Goal: Information Seeking & Learning: Check status

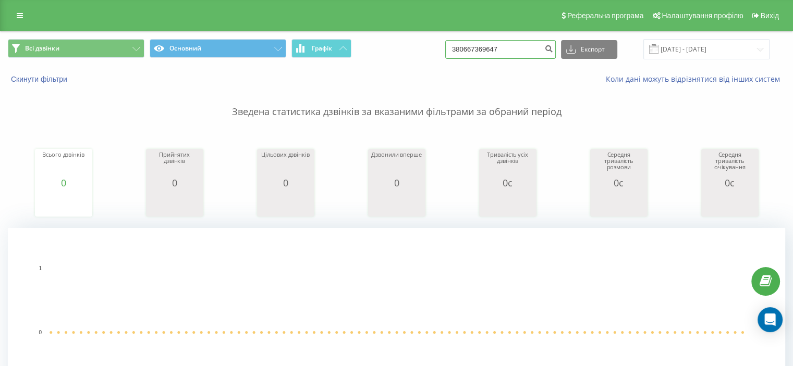
click at [500, 48] on input "380667369647" at bounding box center [500, 49] width 111 height 19
paste input "81828376"
type input "380681828376"
click at [504, 46] on input "380681828376" at bounding box center [500, 49] width 111 height 19
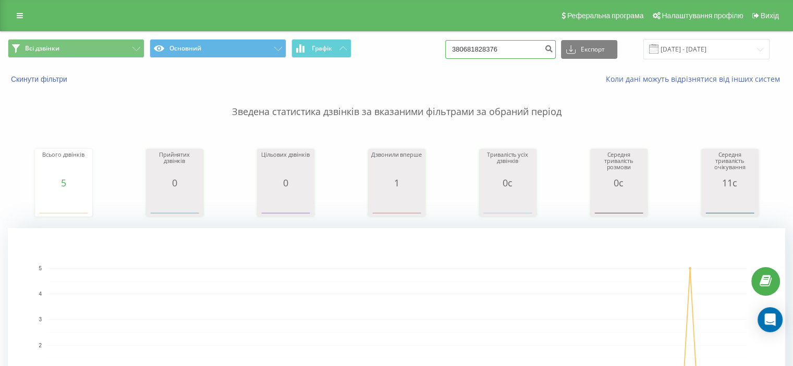
click at [504, 46] on input "380681828376" at bounding box center [500, 49] width 111 height 19
paste input "737508"
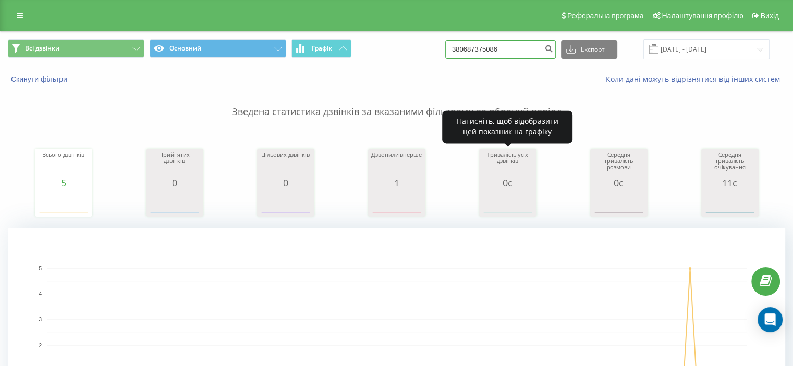
type input "380687375086"
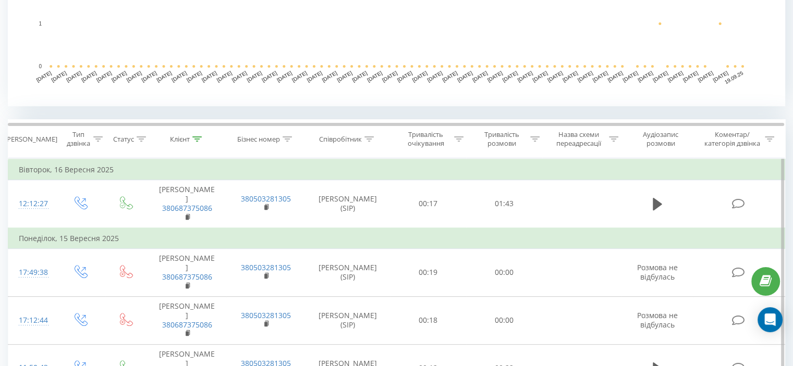
scroll to position [209, 0]
